Goal: Task Accomplishment & Management: Use online tool/utility

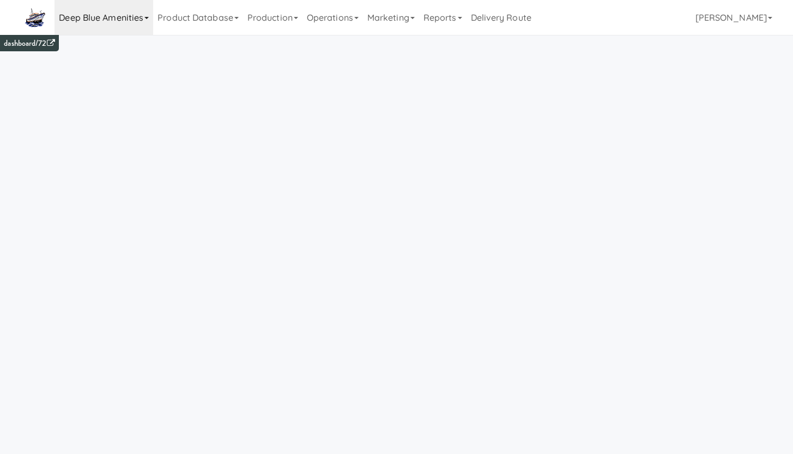
click at [138, 24] on link "Deep Blue Amenities" at bounding box center [104, 17] width 99 height 35
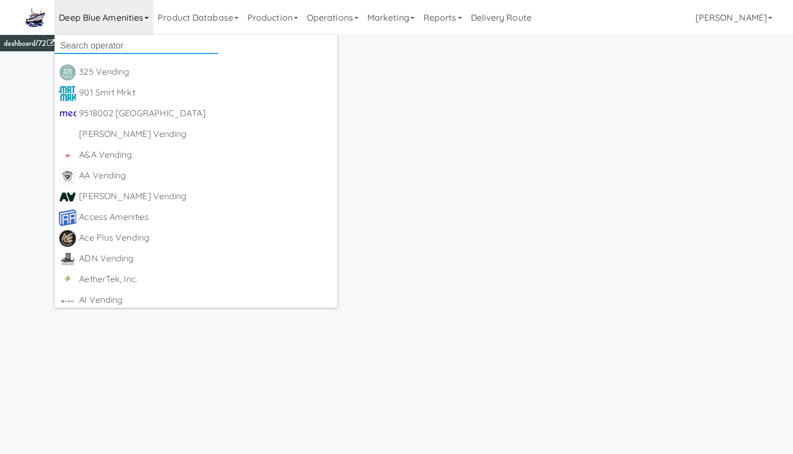
click at [127, 45] on input "text" at bounding box center [137, 46] width 164 height 16
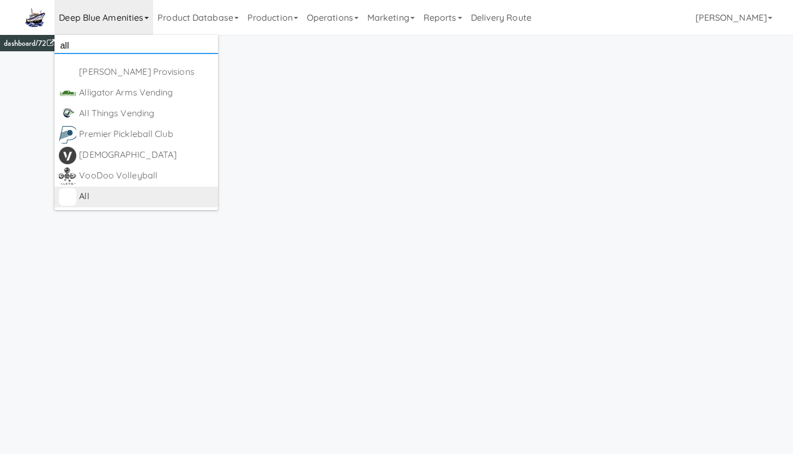
type input "all"
click at [104, 194] on div "All" at bounding box center [146, 196] width 135 height 16
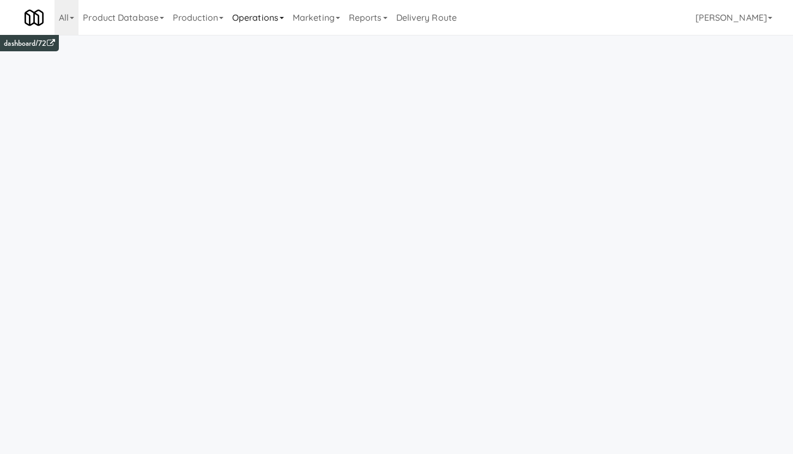
click at [275, 19] on link "Operations" at bounding box center [258, 17] width 61 height 35
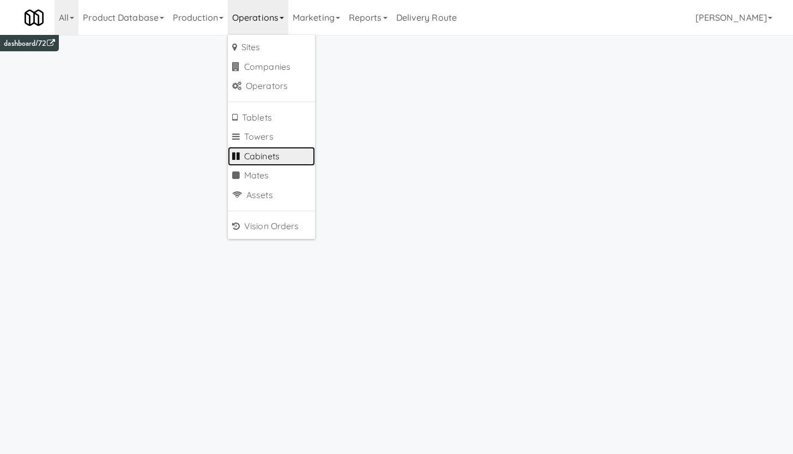
click at [276, 158] on link "Cabinets" at bounding box center [271, 157] width 87 height 20
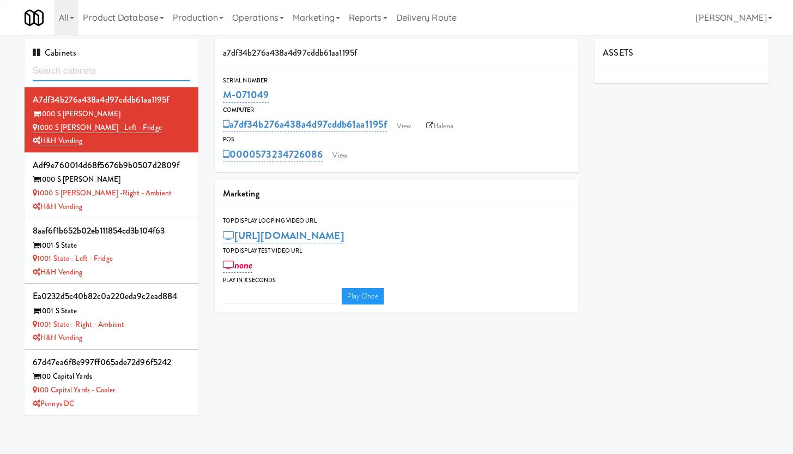
type input "3"
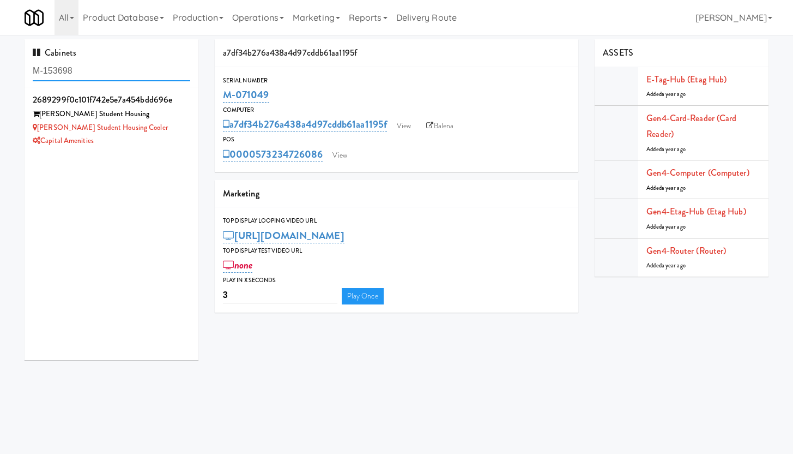
drag, startPoint x: 83, startPoint y: 75, endPoint x: 23, endPoint y: 67, distance: 61.2
click at [23, 67] on div "Cabinets M-153698 2689299f0c101f742e5e7a454bdd696e Laurent Student Housing Laur…" at bounding box center [111, 203] width 190 height 329
paste input "6616"
type input "M-156616"
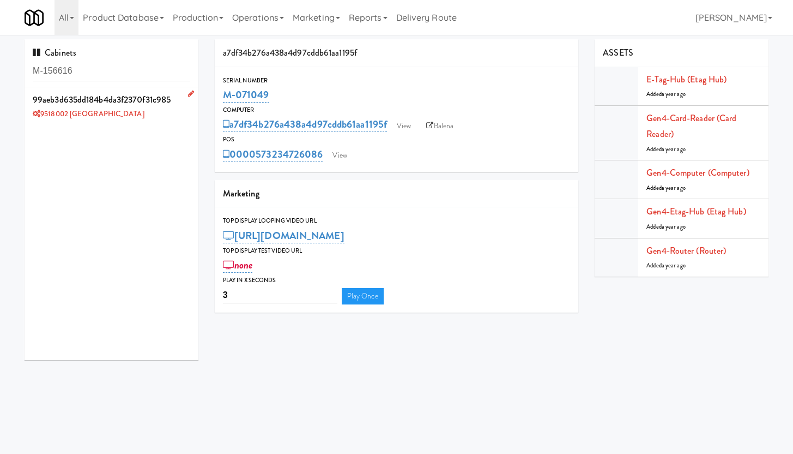
click at [123, 109] on div "9518002 [GEOGRAPHIC_DATA]" at bounding box center [112, 114] width 158 height 14
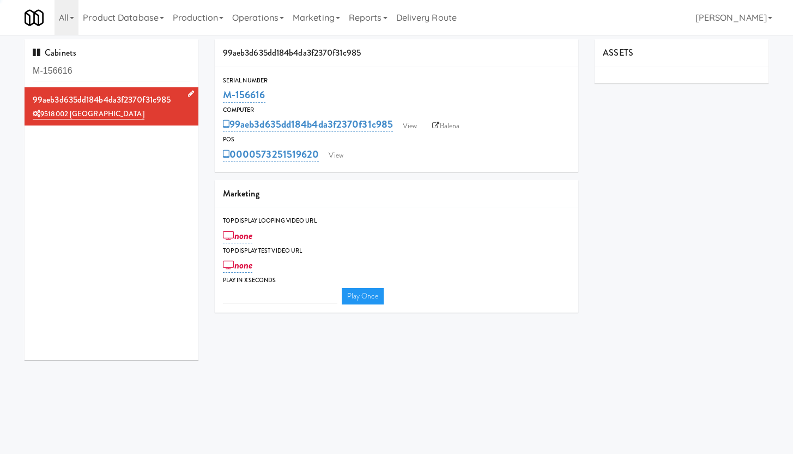
type input "3"
